Goal: Task Accomplishment & Management: Complete application form

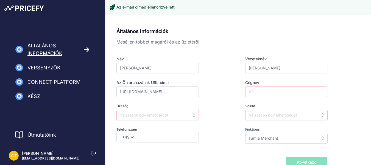
type input "https://www.kenyerespajtas.hu/"
click at [165, 114] on input "text" at bounding box center [158, 115] width 82 height 10
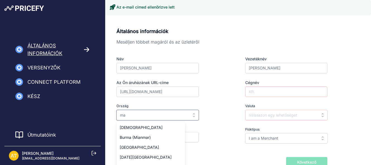
type input "m"
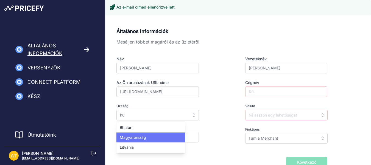
click at [153, 135] on div "Magyarország" at bounding box center [151, 137] width 69 height 10
type input "[GEOGRAPHIC_DATA]"
type input "HUF"
select select "36"
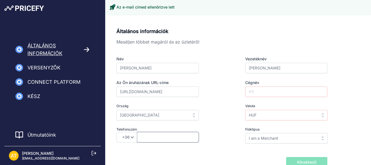
click at [153, 135] on input "text" at bounding box center [168, 137] width 62 height 10
type input "304035083"
click at [296, 139] on input "I am a Merchant" at bounding box center [286, 138] width 82 height 10
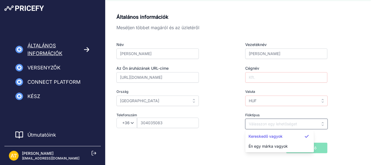
scroll to position [27, 0]
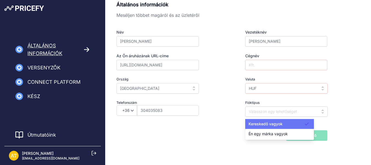
click at [294, 123] on div "Kereskedő vagyok" at bounding box center [279, 124] width 69 height 10
type input "I am a Merchant"
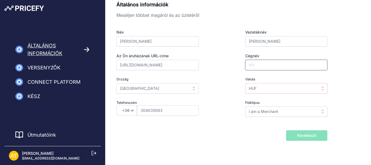
click at [286, 68] on input "Cégnév" at bounding box center [286, 65] width 82 height 10
type input "Bread and Sourdough Kft."
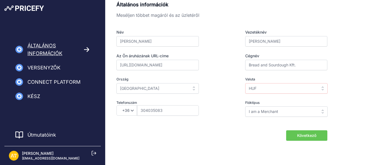
click at [355, 66] on div "Általános információk Meséljen többet magáról és az üzletéről Név Attila Vezeté…" at bounding box center [239, 71] width 244 height 140
click at [314, 137] on font "Következő" at bounding box center [306, 135] width 19 height 5
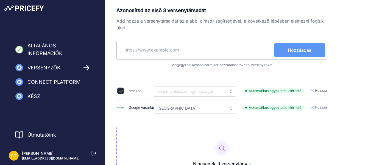
click at [178, 48] on input "text" at bounding box center [197, 49] width 156 height 13
paste input "https://sutolapatwebshop.unas.hu/sct/0/"
type input "https://sutolapatwebshop.unas.hu/sct/0/"
click at [309, 50] on font "Hozzáadás" at bounding box center [300, 49] width 24 height 5
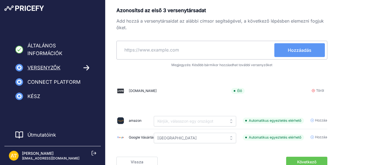
click at [194, 51] on input "text" at bounding box center [197, 49] width 156 height 13
paste input "https://www.kovaszshop.hu/"
type input "https://www.kovaszshop.hu/"
click at [317, 44] on button "Hozzáadás" at bounding box center [300, 50] width 51 height 14
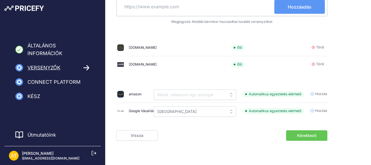
scroll to position [47, 0]
click at [310, 135] on font "Következő" at bounding box center [306, 135] width 19 height 5
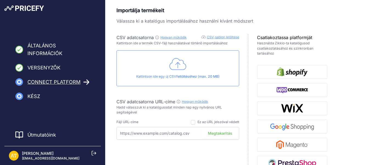
click at [174, 37] on font "Hogyan működik" at bounding box center [173, 37] width 26 height 4
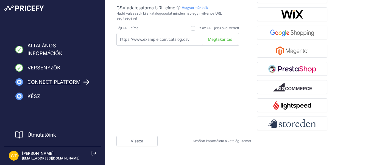
scroll to position [99, 0]
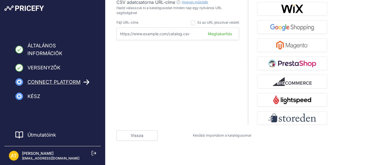
click at [234, 134] on font "Később importálom a katalógusomat" at bounding box center [222, 135] width 59 height 4
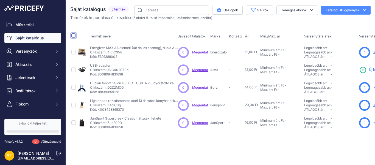
click at [75, 34] on input "checkbox" at bounding box center [73, 35] width 4 height 4
checkbox input "true"
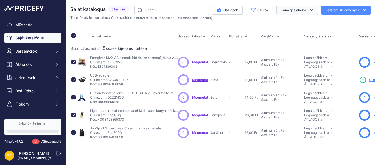
click at [304, 10] on font "Tömeges akciók" at bounding box center [294, 10] width 26 height 4
click at [290, 44] on button "Töröl" at bounding box center [296, 43] width 44 height 10
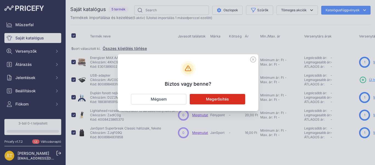
click at [221, 99] on font "Megerősítés" at bounding box center [217, 98] width 23 height 5
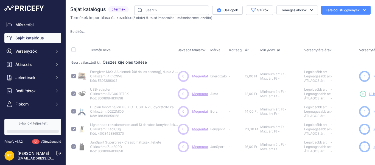
checkbox input "false"
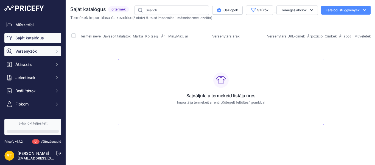
click at [42, 52] on span "Versenyzők" at bounding box center [33, 50] width 36 height 5
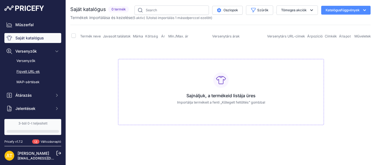
click at [40, 70] on font "Figyelt URL-ek" at bounding box center [27, 71] width 23 height 4
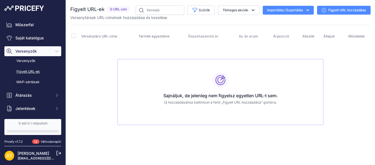
click at [350, 10] on font "Figyelt URL hozzáadása" at bounding box center [348, 10] width 38 height 4
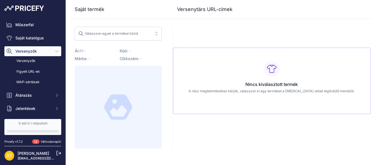
click at [142, 29] on span "Válasszon egyet a termékei közül" at bounding box center [114, 33] width 72 height 9
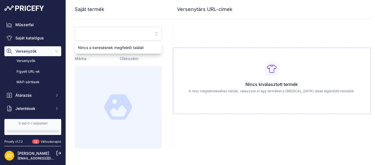
click at [140, 31] on input "search" at bounding box center [114, 33] width 72 height 9
click at [283, 101] on div "Nincs kiválasztott termék A rész megtekintéséhez kérjük, válasszon ki egy termé…" at bounding box center [272, 81] width 198 height 66
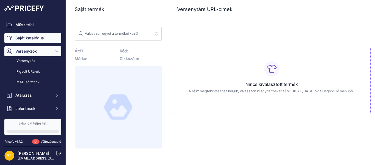
click at [24, 37] on font "Saját katalógus" at bounding box center [29, 37] width 29 height 5
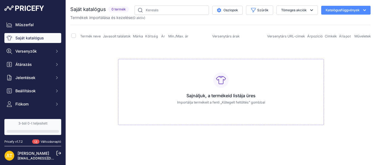
click at [347, 13] on button "Katalógusfüggvények" at bounding box center [346, 10] width 49 height 9
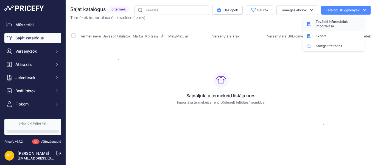
click at [334, 19] on div "További információk importálása" at bounding box center [334, 24] width 62 height 14
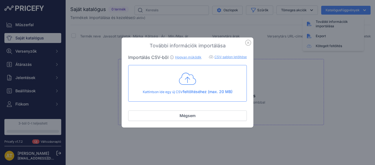
click at [243, 56] on font "CSV-sablon letöltése" at bounding box center [231, 57] width 32 height 4
click at [190, 58] on font "Hogyan működik" at bounding box center [188, 57] width 26 height 4
click at [193, 77] on icon at bounding box center [187, 79] width 17 height 12
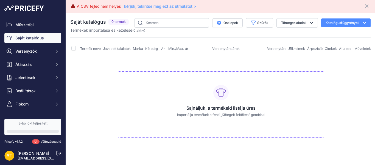
click at [178, 4] on font "kérjük, tekintse meg ezt az útmutatót >" at bounding box center [160, 6] width 72 height 5
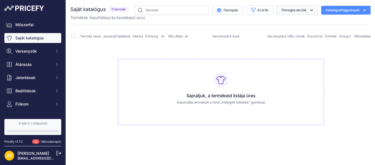
click at [311, 12] on icon "button" at bounding box center [311, 9] width 5 height 5
click at [340, 14] on button "Katalógusfüggvények" at bounding box center [346, 10] width 49 height 9
click at [328, 35] on div "Export" at bounding box center [334, 36] width 62 height 10
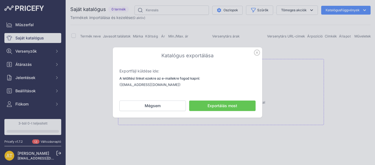
click at [255, 53] on icon "button" at bounding box center [257, 52] width 6 height 6
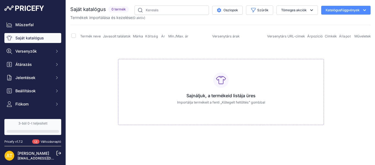
click at [351, 7] on button "Katalógusfüggvények" at bounding box center [346, 10] width 49 height 9
click at [322, 48] on font "Kötegelt feltöltés" at bounding box center [329, 46] width 26 height 4
click at [346, 8] on button "Katalógusfüggvények" at bounding box center [346, 10] width 49 height 9
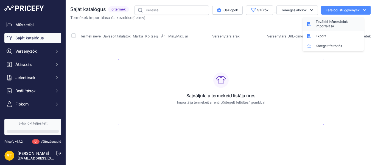
click at [334, 24] on span "További információk importálása" at bounding box center [338, 24] width 44 height 9
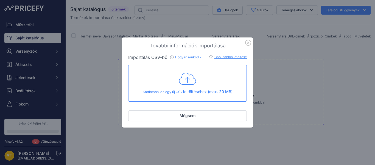
click at [231, 55] on font "CSV-sablon letöltése" at bounding box center [231, 57] width 32 height 4
click at [184, 72] on icon at bounding box center [187, 79] width 17 height 14
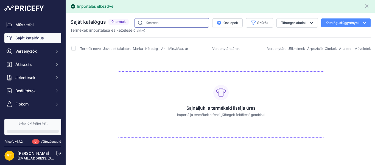
click at [174, 23] on input "text" at bounding box center [172, 22] width 74 height 9
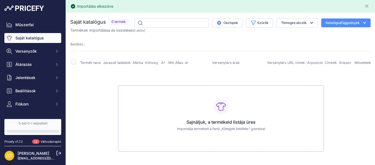
click at [44, 39] on link "Saját katalógus" at bounding box center [32, 38] width 57 height 10
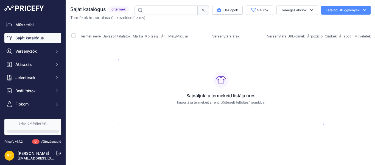
scroll to position [45, 0]
click at [309, 9] on icon "button" at bounding box center [311, 9] width 5 height 5
click at [277, 5] on button "Tömeges akciók" at bounding box center [297, 9] width 41 height 9
click at [311, 7] on button "Tömeges akciók" at bounding box center [297, 9] width 41 height 9
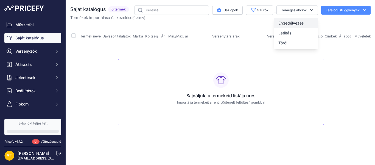
click at [298, 23] on font "Engedélyezés" at bounding box center [291, 23] width 25 height 5
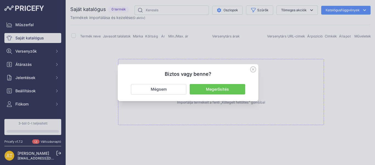
click at [206, 91] on button "Megerősítés" at bounding box center [218, 89] width 56 height 10
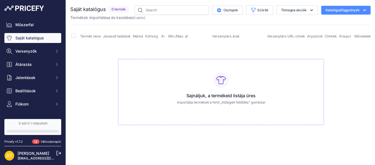
click at [121, 10] on font "0 termék" at bounding box center [119, 9] width 14 height 4
click at [240, 10] on button "Oszlopok" at bounding box center [227, 10] width 31 height 9
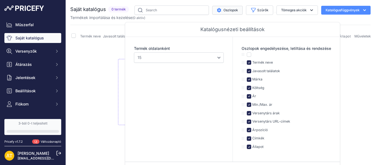
click at [212, 6] on button "Oszlopok" at bounding box center [227, 10] width 31 height 9
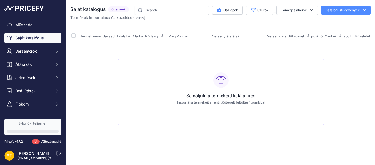
click at [212, 6] on button "Oszlopok" at bounding box center [227, 10] width 31 height 9
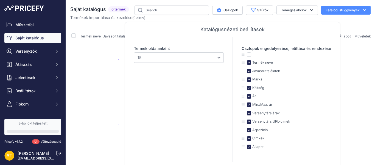
click at [100, 92] on td "Sajnáljuk, a termékeid listája üres Importálja termékeit a fenti „Kötegelt felt…" at bounding box center [221, 89] width 302 height 93
click at [100, 80] on td "Sajnáljuk, a termékeid listája üres Importálja termékeit a fenti „Kötegelt felt…" at bounding box center [221, 89] width 302 height 93
click at [367, 75] on td "Sajnáljuk, a termékeid listája üres Importálja termékeit a fenti „Kötegelt felt…" at bounding box center [221, 89] width 302 height 93
click at [186, 14] on input "text" at bounding box center [172, 9] width 74 height 9
click at [187, 11] on input "text" at bounding box center [172, 9] width 74 height 9
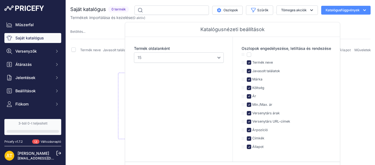
click at [347, 55] on table "Termék neve Javasolt találatok Márka Költség Ár" at bounding box center [221, 96] width 302 height 106
select select "15"
click at [223, 6] on button "Oszlopok" at bounding box center [227, 10] width 31 height 9
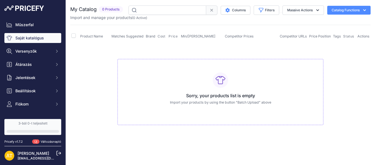
click at [221, 6] on button "Columns" at bounding box center [236, 10] width 30 height 9
click at [225, 11] on button "Columns" at bounding box center [236, 10] width 30 height 9
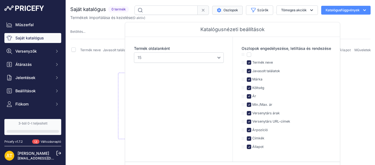
click at [212, 6] on button "Oszlopok" at bounding box center [227, 10] width 31 height 9
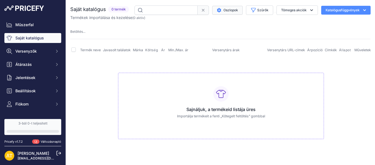
click at [212, 6] on button "Oszlopok" at bounding box center [227, 10] width 31 height 9
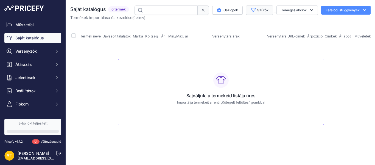
click at [264, 14] on button "Szűrők" at bounding box center [259, 9] width 27 height 9
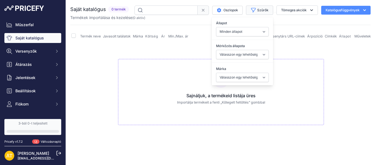
click at [264, 14] on button "Szűrők" at bounding box center [259, 9] width 27 height 9
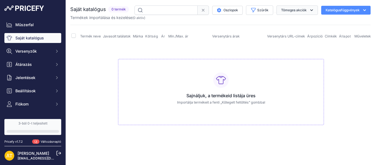
click at [290, 13] on button "Tömeges akciók" at bounding box center [297, 9] width 41 height 9
click at [358, 12] on font "Katalógusfüggvények" at bounding box center [343, 10] width 34 height 4
click at [322, 6] on button "Katalógusfüggvények" at bounding box center [346, 10] width 49 height 9
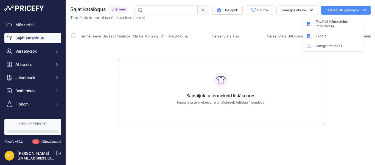
click at [322, 6] on button "Katalógusfüggvények" at bounding box center [346, 10] width 49 height 9
click at [101, 92] on td "Sajnáljuk, a termékeid listája üres Importálja termékeit a fenti „Kötegelt felt…" at bounding box center [221, 89] width 302 height 93
click at [129, 17] on font "Termékek importálása és kezelése" at bounding box center [101, 17] width 62 height 5
click at [72, 36] on input "checkbox" at bounding box center [73, 35] width 4 height 4
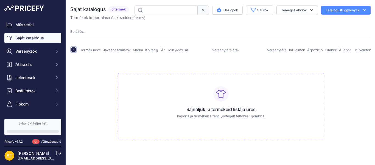
click at [71, 47] on input "checkbox" at bounding box center [73, 49] width 4 height 4
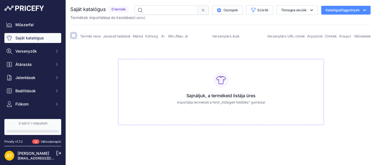
click at [75, 35] on input "checkbox" at bounding box center [73, 35] width 4 height 4
checkbox input "true"
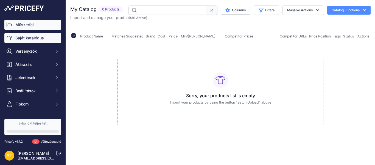
click at [38, 25] on link "Műszerfal" at bounding box center [32, 25] width 57 height 10
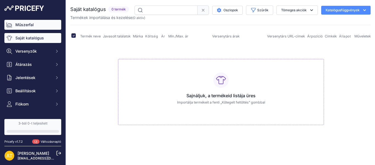
scroll to position [45, 0]
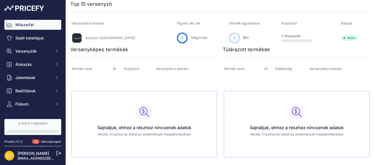
scroll to position [193, 0]
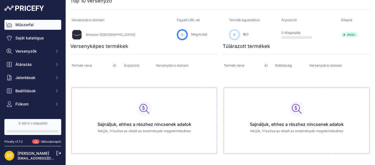
click at [26, 128] on link "3-ból 0-t teljesített" at bounding box center [32, 127] width 57 height 16
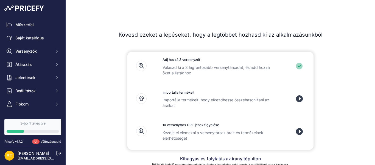
click at [296, 97] on icon at bounding box center [299, 98] width 7 height 7
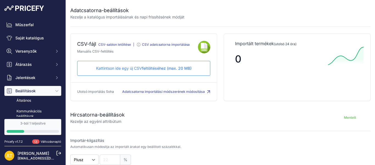
click at [168, 70] on font "feltöltéséhez (max. 20 MB)" at bounding box center [167, 68] width 50 height 5
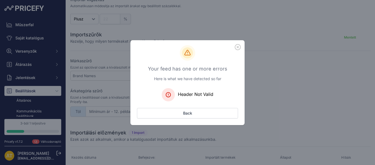
scroll to position [156, 0]
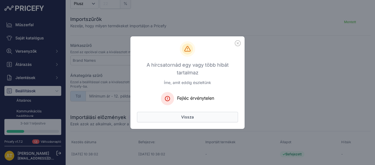
click at [187, 118] on font "Vissza" at bounding box center [187, 116] width 13 height 5
click at [197, 116] on button "Vissza" at bounding box center [187, 117] width 101 height 10
click at [137, 112] on button "Vissza" at bounding box center [187, 117] width 101 height 10
click at [239, 44] on icon "button" at bounding box center [238, 43] width 6 height 6
click at [240, 39] on button "button" at bounding box center [237, 42] width 9 height 9
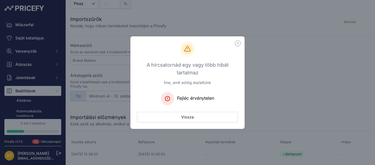
click at [235, 45] on button "button" at bounding box center [237, 42] width 9 height 9
click at [241, 43] on icon "button" at bounding box center [237, 42] width 5 height 5
click at [201, 118] on button "Vissza" at bounding box center [187, 117] width 101 height 10
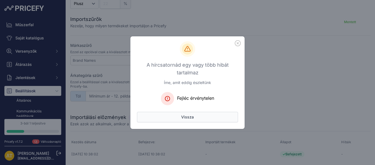
click at [201, 119] on button "Vissza" at bounding box center [187, 117] width 101 height 10
click at [137, 112] on button "Vissza" at bounding box center [187, 117] width 101 height 10
drag, startPoint x: 201, startPoint y: 119, endPoint x: 294, endPoint y: 8, distance: 144.5
click at [202, 117] on button "Vissza" at bounding box center [187, 117] width 101 height 10
click at [238, 62] on div "A hírcsatornád egy vagy több hibát tartalmaz Íme, amit eddig észleltünk Fejléc …" at bounding box center [188, 84] width 114 height 87
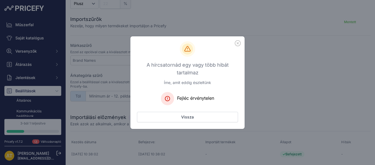
click at [325, 47] on div "A hírcsatornád egy vagy több hibát tartalmaz Íme, amit eddig észleltünk Fejléc …" at bounding box center [187, 82] width 375 height 165
click at [239, 39] on button "button" at bounding box center [237, 42] width 9 height 9
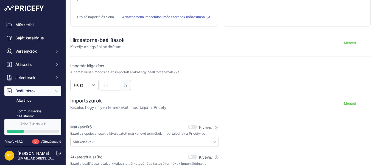
scroll to position [82, 0]
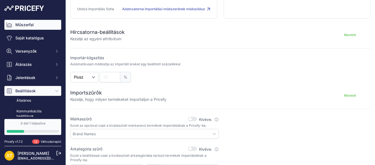
click at [48, 23] on link "Műszerfal" at bounding box center [32, 25] width 57 height 10
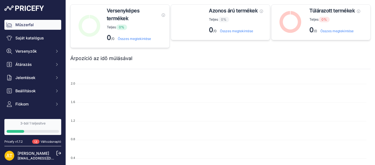
click at [41, 45] on div "Műszerfal Saját katalógus Versenyzők Versenyzők Figyelt URL-ek MAP-sértések Átá…" at bounding box center [32, 64] width 57 height 89
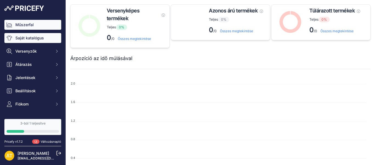
click at [43, 39] on font "Saját katalógus" at bounding box center [29, 37] width 29 height 5
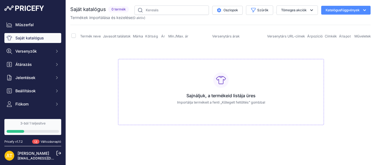
click at [350, 12] on font "Katalógusfüggvények" at bounding box center [343, 10] width 34 height 4
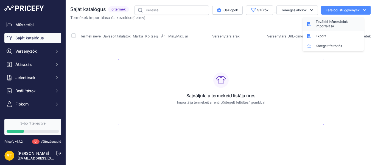
click at [329, 24] on font "További információk importálása" at bounding box center [332, 24] width 32 height 9
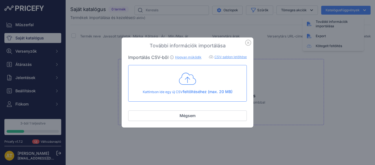
click at [184, 77] on icon at bounding box center [187, 79] width 17 height 14
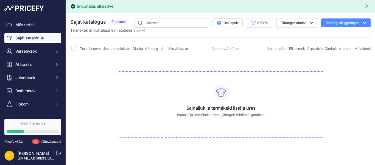
click at [322, 18] on button "Katalógusfüggvények" at bounding box center [346, 22] width 49 height 9
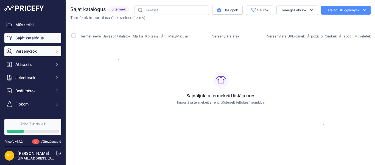
click at [43, 49] on span "Versenyzők" at bounding box center [33, 50] width 36 height 5
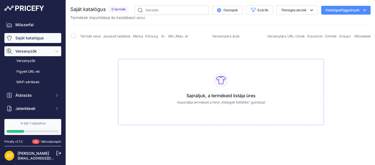
click at [4, 46] on button "Versenyzők" at bounding box center [32, 51] width 57 height 10
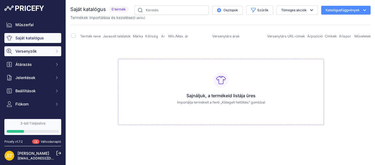
click at [4, 46] on button "Versenyzők" at bounding box center [32, 51] width 57 height 10
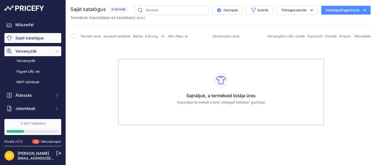
click at [4, 46] on button "Versenyzők" at bounding box center [32, 51] width 57 height 10
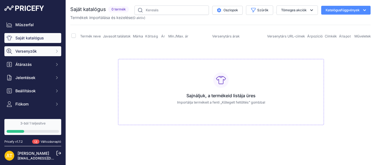
click at [43, 49] on span "Versenyzők" at bounding box center [33, 50] width 36 height 5
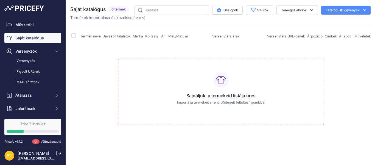
click at [4, 46] on button "Versenyzők" at bounding box center [32, 51] width 57 height 10
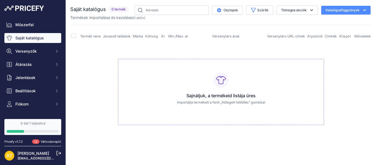
click at [4, 46] on button "Versenyzők" at bounding box center [32, 51] width 57 height 10
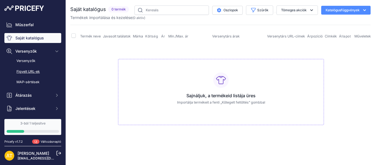
click at [38, 70] on font "Figyelt URL-ek" at bounding box center [27, 71] width 23 height 4
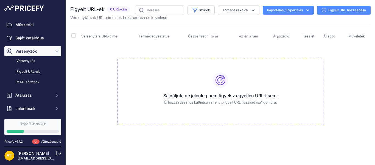
click at [349, 9] on font "Figyelt URL hozzáadása" at bounding box center [348, 10] width 38 height 4
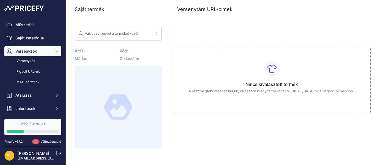
click at [137, 34] on font "Válasszon egyet a termékei közül" at bounding box center [111, 33] width 53 height 4
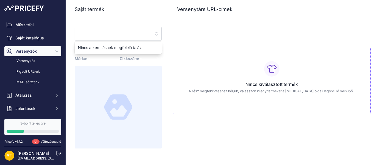
click at [137, 34] on input "search" at bounding box center [114, 33] width 72 height 9
click at [75, 27] on button "Válasszon egyet a termékei közül" at bounding box center [118, 34] width 87 height 14
click at [160, 69] on div at bounding box center [118, 107] width 87 height 82
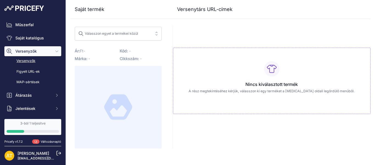
scroll to position [76, 0]
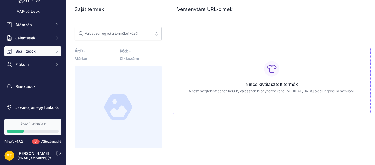
click at [4, 46] on button "Beállítások" at bounding box center [32, 51] width 57 height 10
click at [52, 46] on button "Beállítások" at bounding box center [32, 51] width 57 height 10
click at [4, 46] on button "Beállítások" at bounding box center [32, 51] width 57 height 10
click at [55, 49] on icon "Oldalsáv" at bounding box center [57, 51] width 4 height 4
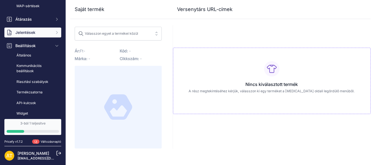
click at [55, 33] on icon "Oldalsáv" at bounding box center [57, 32] width 4 height 4
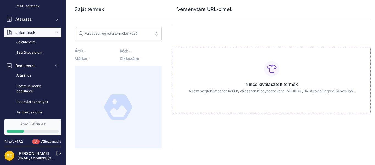
click at [55, 34] on icon "Oldalsáv" at bounding box center [57, 32] width 4 height 4
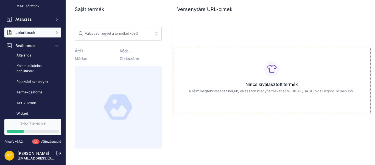
scroll to position [48, 0]
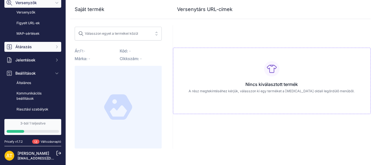
click at [51, 42] on button "Átárazás" at bounding box center [32, 47] width 57 height 10
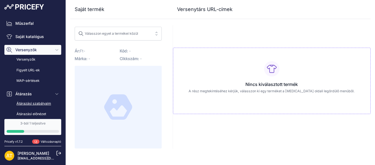
scroll to position [0, 0]
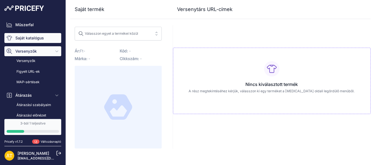
click at [44, 35] on link "Saját katalógus" at bounding box center [32, 38] width 57 height 10
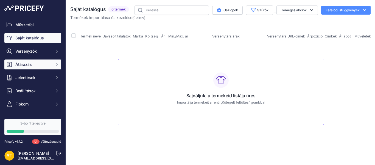
click at [52, 62] on button "Átárazás" at bounding box center [32, 64] width 57 height 10
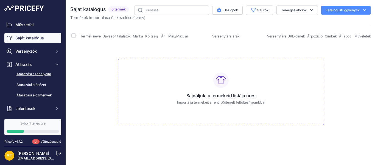
click at [49, 75] on font "Átárazási szabályaim" at bounding box center [33, 74] width 35 height 4
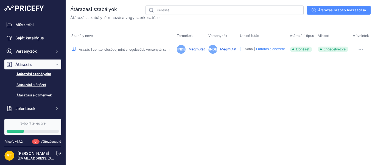
click at [41, 85] on font "Átárazási előnézet" at bounding box center [31, 84] width 30 height 4
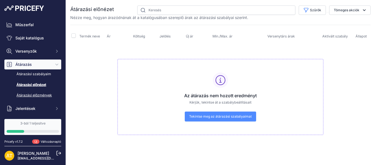
click at [41, 95] on font "Átárazási előzmények" at bounding box center [33, 95] width 35 height 4
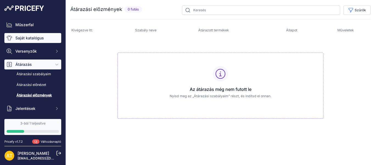
click at [41, 38] on font "Saját katalógus" at bounding box center [29, 37] width 29 height 5
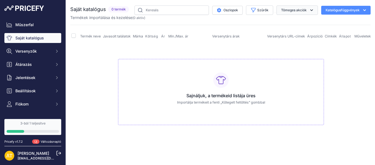
click at [306, 12] on font "Tömeges akciók" at bounding box center [294, 10] width 26 height 4
click at [257, 9] on font "Szűrők" at bounding box center [262, 10] width 11 height 4
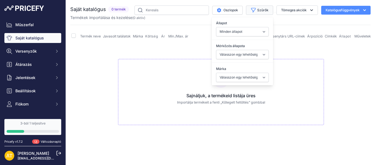
click at [257, 9] on font "Szűrők" at bounding box center [262, 10] width 11 height 4
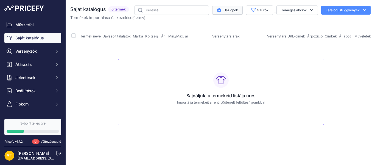
click at [241, 9] on button "Oszlopok" at bounding box center [227, 10] width 31 height 9
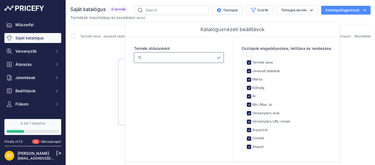
click at [216, 60] on select "10 15 20 25 50 100" at bounding box center [179, 57] width 90 height 10
select select "10"
click at [134, 52] on select "10 15 20 25 50 100" at bounding box center [179, 57] width 90 height 10
click at [232, 6] on button "Oszlopok" at bounding box center [227, 10] width 31 height 9
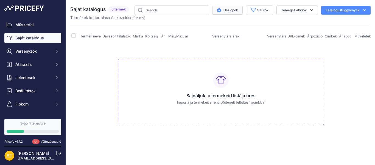
click at [114, 74] on td "Sajnáljuk, a termékeid listája üres Importálja termékeit a fenti „Kötegelt felt…" at bounding box center [221, 89] width 302 height 93
click at [344, 13] on button "Katalógusfüggvények" at bounding box center [346, 10] width 49 height 9
click at [331, 46] on font "Kötegelt feltöltés" at bounding box center [329, 46] width 26 height 4
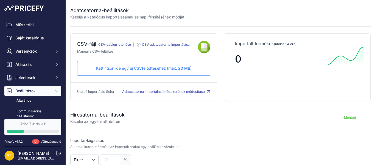
click at [180, 44] on font "CSV adatcsatorna importálása" at bounding box center [166, 44] width 48 height 4
click at [150, 66] on font "feltöltéséhez (max. 20 MB)" at bounding box center [167, 68] width 50 height 5
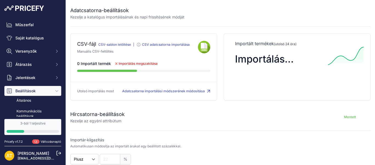
click at [148, 61] on font "Importálás megszakítása" at bounding box center [138, 63] width 39 height 4
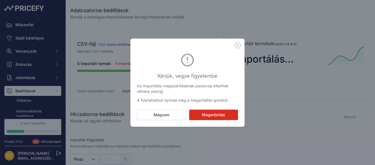
click at [216, 116] on font "Megerősítés" at bounding box center [213, 114] width 23 height 5
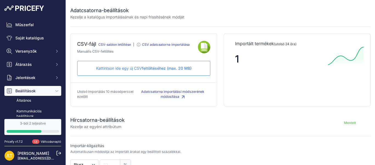
click at [236, 58] on font "1" at bounding box center [237, 59] width 4 height 12
click at [261, 38] on div "Importált termékek (utolsó 24 óra) 1" at bounding box center [297, 69] width 147 height 73
click at [264, 45] on font "Importált termékek" at bounding box center [254, 43] width 39 height 5
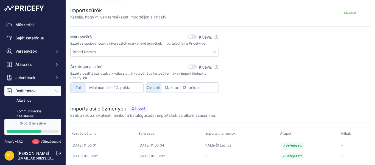
scroll to position [171, 0]
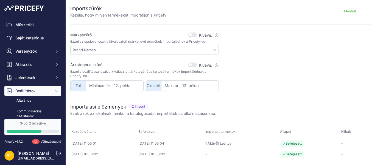
click at [216, 142] on font "1 Aktív" at bounding box center [211, 143] width 10 height 4
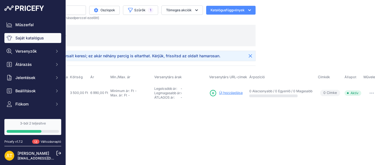
scroll to position [0, 121]
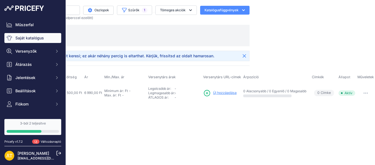
click at [368, 91] on button "button" at bounding box center [366, 93] width 11 height 8
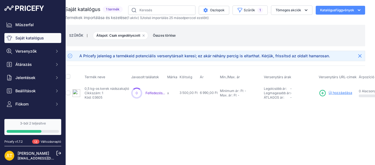
scroll to position [0, 0]
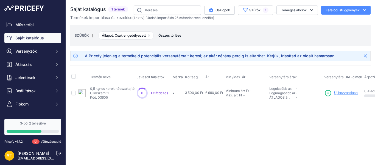
click at [140, 92] on div at bounding box center [142, 92] width 13 height 13
click at [132, 124] on div "Közeli Nincs internetkapcsolatod." at bounding box center [220, 82] width 309 height 165
click at [337, 88] on td "Új hozzáadása" at bounding box center [343, 93] width 40 height 18
click at [341, 93] on font "Új hozzáadása" at bounding box center [346, 92] width 24 height 4
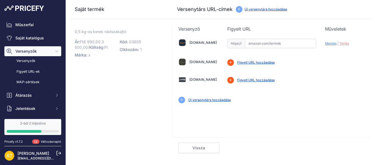
click at [249, 79] on font "Figyelt URL hozzáadása" at bounding box center [256, 80] width 38 height 4
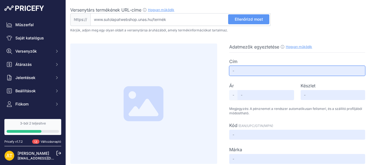
click at [276, 71] on input "text" at bounding box center [297, 71] width 136 height 10
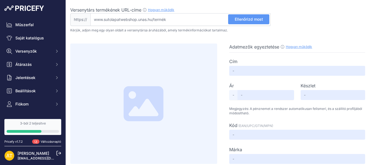
click at [175, 21] on input "Versenytárs termékének URL-címe Hogyan működik Ahhoz, hogy létrehozhassuk a ver…" at bounding box center [180, 19] width 180 height 13
paste input "https://sutolapatwebshop.unas.hu/SZAKAJTO-NAD-KEREK-05-kg"
type input "sutolapatwebshop.unas.hu/SZAKAJTO-NAD-KEREK-05-kg"
click at [249, 22] on button "Ellenőrizd most" at bounding box center [248, 19] width 41 height 10
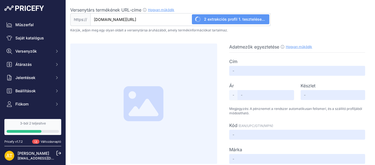
type input "SZAKAJTÓ NÁD KEREK 0,5 kg"
type input "6195"
type input "Not Found"
type input "03605"
type input "Not Found"
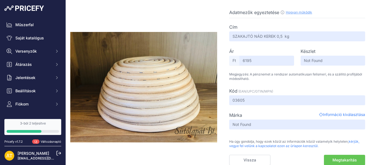
scroll to position [35, 0]
click at [342, 159] on font "Megtakarítás" at bounding box center [345, 159] width 24 height 5
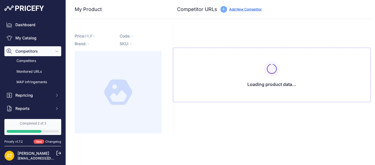
type input "[DOMAIN_NAME][URL]"
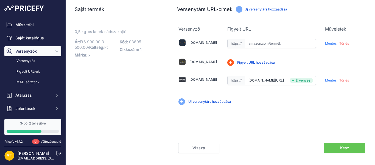
click at [261, 61] on font "Figyelt URL hozzáadása" at bounding box center [256, 62] width 38 height 4
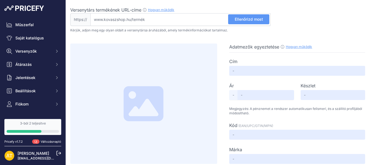
click at [165, 21] on input "Versenytárs termékének URL-címe Hogyan működik Ahhoz, hogy létrehozhassuk a ver…" at bounding box center [180, 19] width 180 height 13
drag, startPoint x: 157, startPoint y: 19, endPoint x: 92, endPoint y: 14, distance: 65.1
click at [92, 14] on input "Versenytárs termékének URL-címe Hogyan működik Ahhoz, hogy létrehozhassuk a ver…" at bounding box center [180, 19] width 180 height 13
paste input "[URL][DOMAIN_NAME]"
type input "[DOMAIN_NAME][URL]"
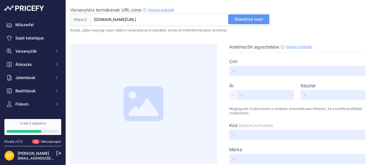
click at [258, 18] on font "Ellenőrizd most" at bounding box center [249, 19] width 28 height 5
type input "Nádszakajtó 0,5 kg cipó"
type input "5499"
type input "Not Available"
type input "Not Found"
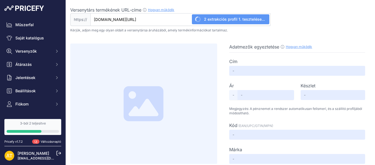
type input "Not Found"
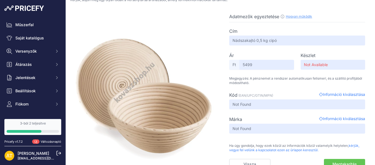
scroll to position [35, 0]
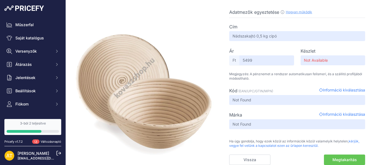
click at [336, 159] on font "Megtakarítás" at bounding box center [345, 159] width 24 height 5
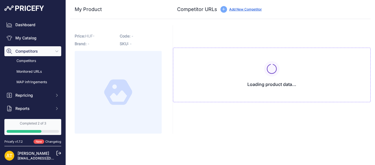
type input "[DOMAIN_NAME][URL]"
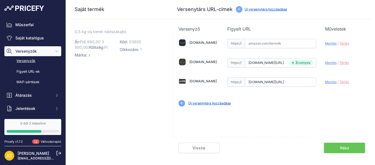
click at [47, 61] on link "Versenyzők" at bounding box center [32, 61] width 57 height 10
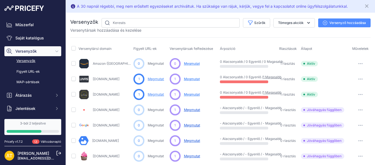
click at [197, 94] on font "Megmutat" at bounding box center [192, 94] width 16 height 4
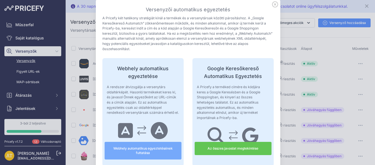
scroll to position [27, 0]
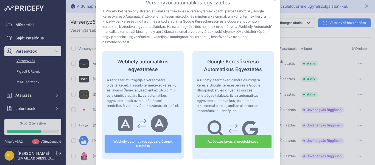
click at [132, 146] on font "Webhely automatikus egyeztetésének futtatása" at bounding box center [143, 143] width 68 height 9
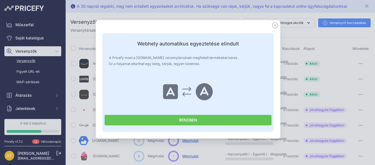
click at [168, 118] on button "RENDBEN" at bounding box center [188, 120] width 167 height 10
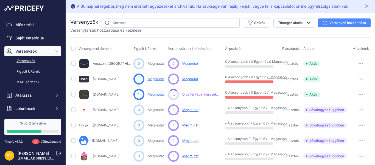
click at [278, 92] on font "1 Magasabb" at bounding box center [277, 92] width 18 height 4
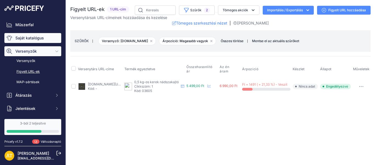
click at [28, 39] on font "Saját katalógus" at bounding box center [29, 37] width 29 height 5
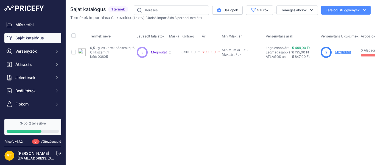
click at [162, 52] on font "Megmutat" at bounding box center [159, 52] width 16 height 4
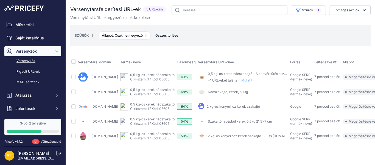
click at [233, 91] on font "Nádszakajtó, kerek, 500g" at bounding box center [228, 92] width 40 height 4
click at [358, 92] on font "Megerősítésre vár" at bounding box center [363, 92] width 29 height 4
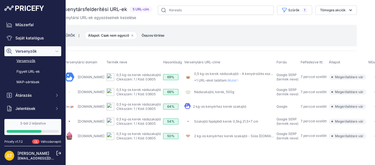
scroll to position [0, 22]
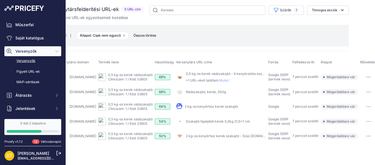
click at [368, 91] on button "button" at bounding box center [368, 92] width 11 height 8
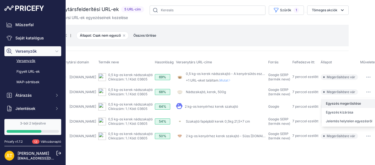
click at [349, 103] on font "Egyezés megerősítése" at bounding box center [343, 103] width 35 height 4
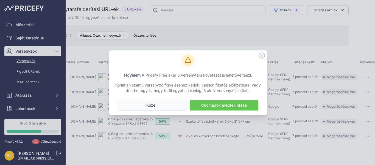
click at [164, 106] on button "Nem Közeli" at bounding box center [152, 105] width 69 height 10
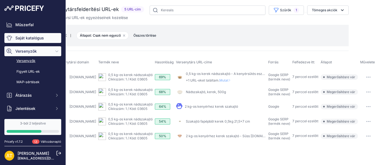
click at [42, 40] on font "Saját katalógus" at bounding box center [29, 37] width 29 height 5
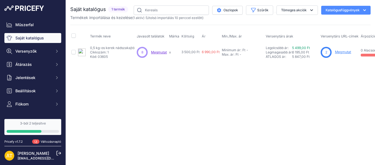
click at [190, 64] on div "Nincs internetkapcsolatod. Saját katalógus" at bounding box center [220, 33] width 301 height 67
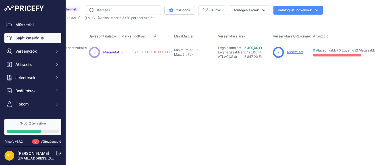
scroll to position [0, 45]
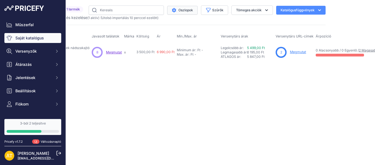
click at [192, 12] on font "Oszlopok" at bounding box center [186, 10] width 15 height 4
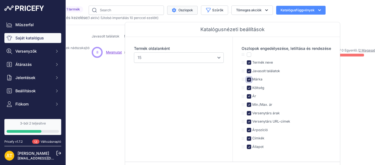
click at [247, 81] on input "checkbox" at bounding box center [249, 79] width 4 height 4
checkbox input "false"
click at [249, 90] on input "checkbox" at bounding box center [249, 87] width 4 height 4
checkbox input "false"
click at [249, 140] on input "checkbox" at bounding box center [249, 138] width 4 height 4
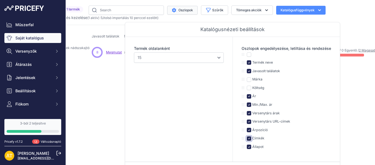
checkbox input "false"
click at [109, 86] on div "Közeli Nincs internetkapcsolatod. 10" at bounding box center [175, 82] width 309 height 165
click at [369, 95] on main "Közeli Nincs internetkapcsolatod." at bounding box center [220, 82] width 309 height 165
click at [360, 115] on main "Közeli Nincs internetkapcsolatod." at bounding box center [220, 82] width 309 height 165
click at [181, 12] on font "Oszlopok" at bounding box center [186, 10] width 15 height 4
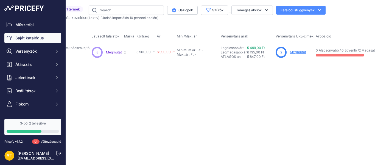
click at [292, 52] on font "Megmutat" at bounding box center [298, 52] width 16 height 4
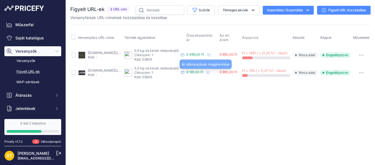
click at [210, 72] on icon at bounding box center [208, 71] width 3 height 3
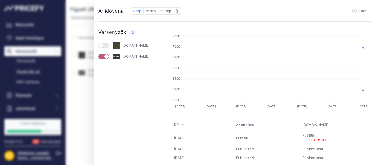
click at [105, 45] on button "button" at bounding box center [103, 45] width 11 height 5
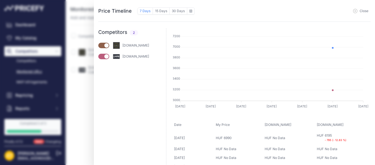
click at [360, 11] on span "Close" at bounding box center [364, 11] width 9 height 4
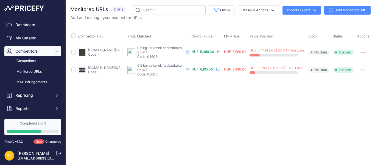
click at [31, 53] on span "Competitors" at bounding box center [33, 50] width 36 height 5
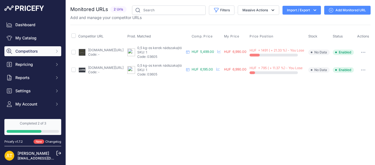
click at [34, 53] on span "Competitors" at bounding box center [33, 50] width 36 height 5
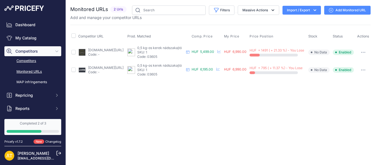
click at [32, 59] on link "Competitors" at bounding box center [32, 61] width 57 height 10
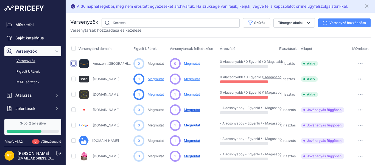
click at [75, 64] on input "checkbox" at bounding box center [73, 63] width 4 height 4
checkbox input "true"
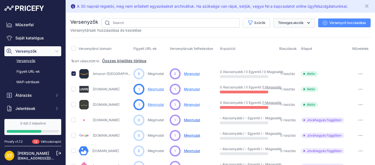
click at [298, 23] on font "Tömeges akciók" at bounding box center [291, 23] width 26 height 4
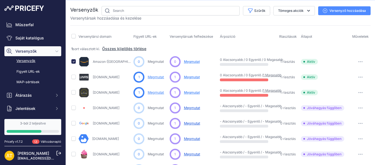
scroll to position [2, 0]
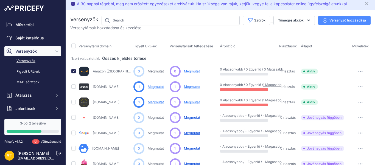
click at [31, 59] on font "Versenyzők" at bounding box center [25, 61] width 19 height 4
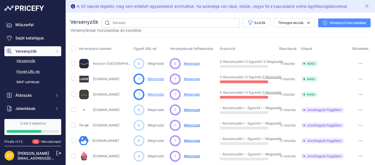
click at [26, 69] on font "Figyelt URL-ek" at bounding box center [27, 71] width 23 height 4
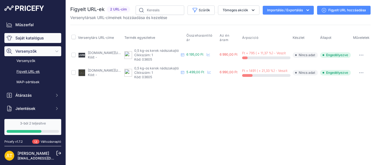
click at [35, 38] on font "Saját katalógus" at bounding box center [29, 37] width 29 height 5
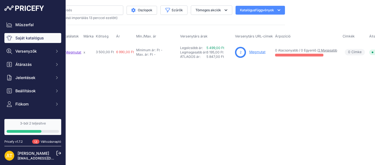
scroll to position [0, 118]
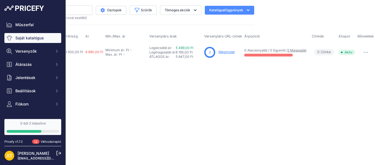
click at [109, 16] on div "Termékek importálása és kezelése ( 1 aktív ) (Utolsó importálás 13 perccel ezel…" at bounding box center [104, 17] width 301 height 5
click at [113, 12] on font "Oszlopok" at bounding box center [114, 10] width 15 height 4
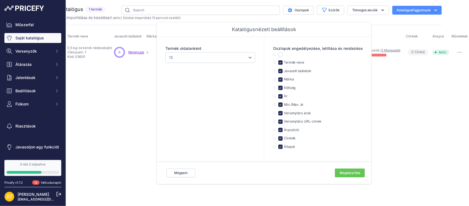
scroll to position [0, 24]
click at [279, 80] on input "checkbox" at bounding box center [280, 79] width 4 height 4
checkbox input "false"
click at [281, 89] on input "checkbox" at bounding box center [280, 87] width 4 height 4
click at [280, 89] on input "checkbox" at bounding box center [280, 87] width 4 height 4
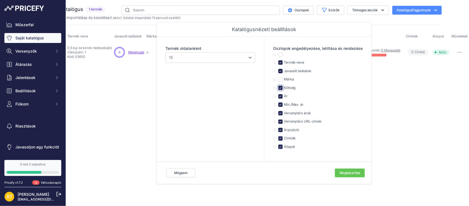
click at [280, 89] on input "checkbox" at bounding box center [280, 87] width 4 height 4
checkbox input "false"
click at [280, 137] on input "checkbox" at bounding box center [280, 138] width 4 height 4
checkbox input "false"
click at [346, 164] on font "Megtakarítás" at bounding box center [350, 172] width 21 height 4
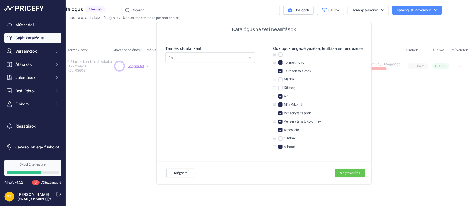
scroll to position [0, 0]
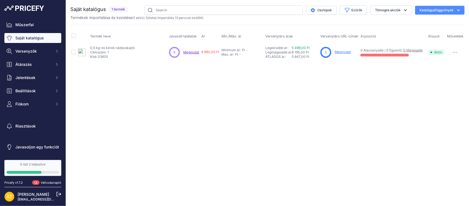
click at [317, 151] on div "Közeli Nincs internetkapcsolatod." at bounding box center [267, 103] width 403 height 206
click at [339, 54] on font "Megmutat" at bounding box center [343, 52] width 16 height 4
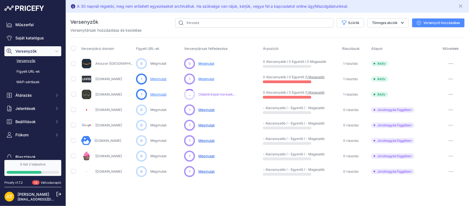
click at [452, 62] on button "button" at bounding box center [450, 64] width 11 height 8
click at [423, 82] on button "Letiltás" at bounding box center [435, 83] width 57 height 9
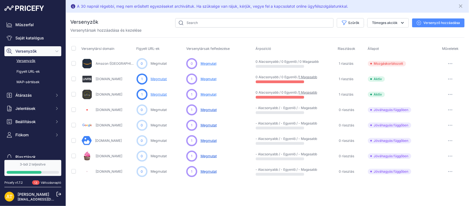
click at [205, 124] on font "Megmutat" at bounding box center [209, 125] width 16 height 4
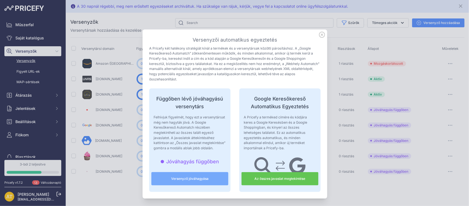
click at [320, 35] on icon at bounding box center [322, 35] width 6 height 6
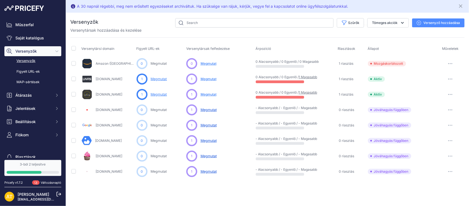
click at [109, 107] on font "[DOMAIN_NAME]" at bounding box center [109, 109] width 27 height 4
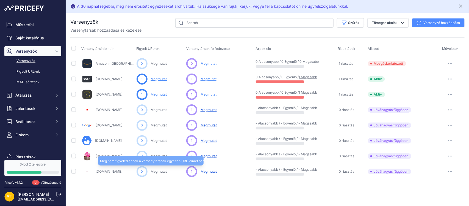
click at [158, 169] on font "Megmutat" at bounding box center [159, 171] width 16 height 4
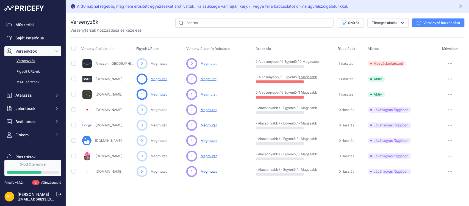
click at [110, 170] on font "Tortastudio.hu" at bounding box center [109, 171] width 27 height 4
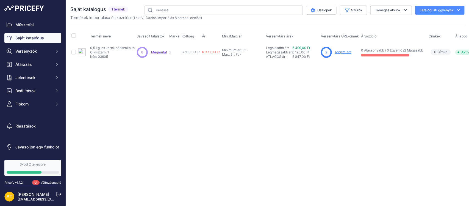
click at [278, 87] on div "Közeli Nincs internetkapcsolatod." at bounding box center [267, 103] width 403 height 206
click at [35, 64] on span "Átárazás" at bounding box center [33, 64] width 36 height 5
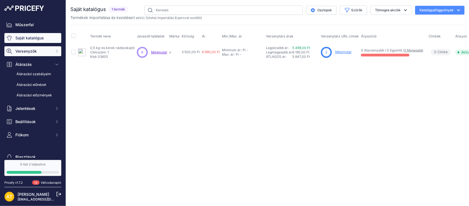
click at [37, 54] on button "Versenyzők" at bounding box center [32, 51] width 57 height 10
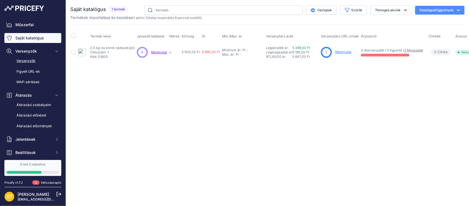
click at [34, 62] on font "Versenyzők" at bounding box center [25, 61] width 19 height 4
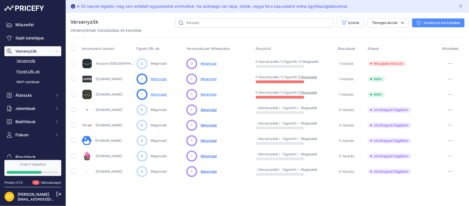
click at [32, 69] on font "Figyelt URL-ek" at bounding box center [27, 71] width 23 height 4
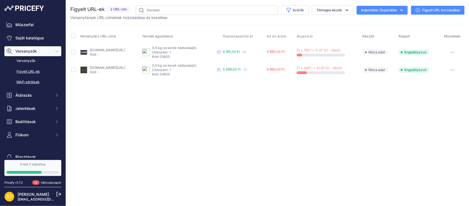
click at [37, 81] on font "MAP-sértések" at bounding box center [27, 82] width 23 height 4
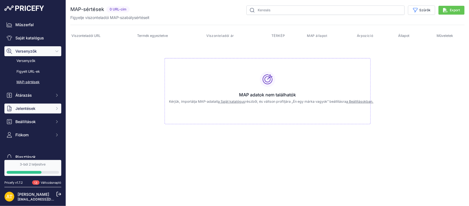
click at [37, 106] on span "Jelentések" at bounding box center [33, 108] width 36 height 5
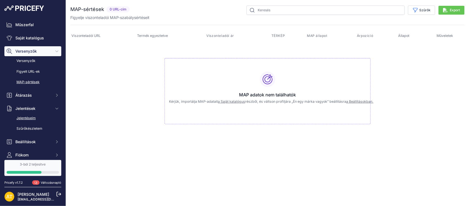
click at [38, 122] on link "Jelentéseim" at bounding box center [32, 118] width 57 height 10
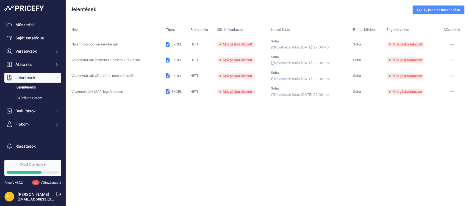
click at [34, 165] on font "3-ból 2 teljesítve" at bounding box center [33, 164] width 26 height 4
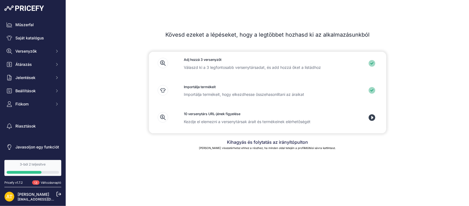
drag, startPoint x: 428, startPoint y: 0, endPoint x: 74, endPoint y: 84, distance: 363.2
click at [74, 84] on div "Első lépések Kövesd ezeket a lépéseket, hogy a legtöbbet hozhasd ki az alkalmaz…" at bounding box center [267, 81] width 403 height 137
